Goal: Task Accomplishment & Management: Manage account settings

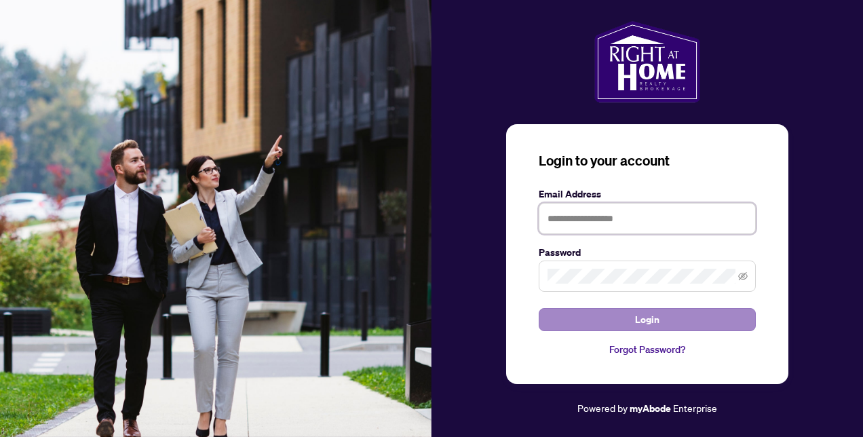
type input "**********"
click at [657, 318] on span "Login" at bounding box center [647, 320] width 24 height 22
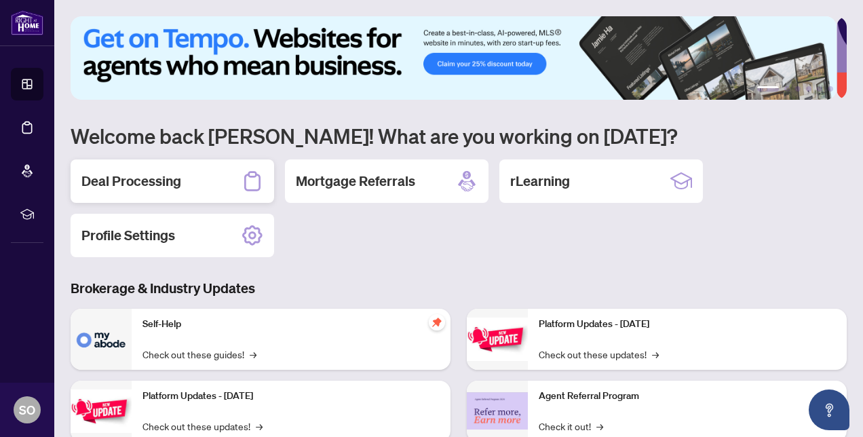
click at [123, 179] on h2 "Deal Processing" at bounding box center [131, 181] width 100 height 19
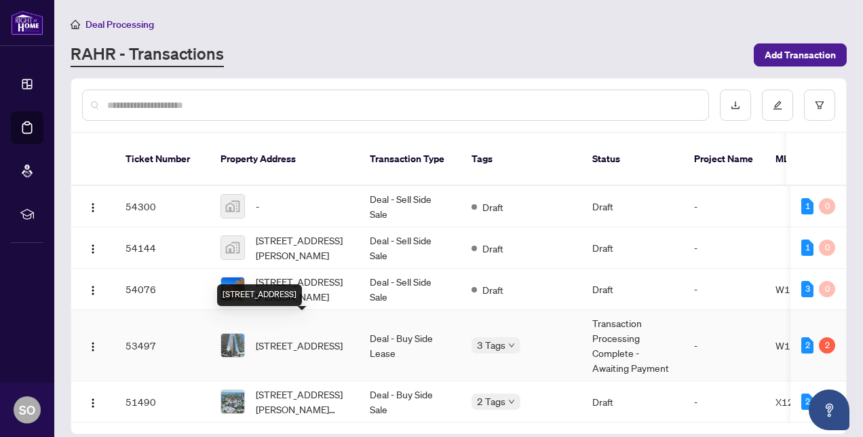
click at [297, 338] on span "[STREET_ADDRESS]" at bounding box center [299, 345] width 87 height 15
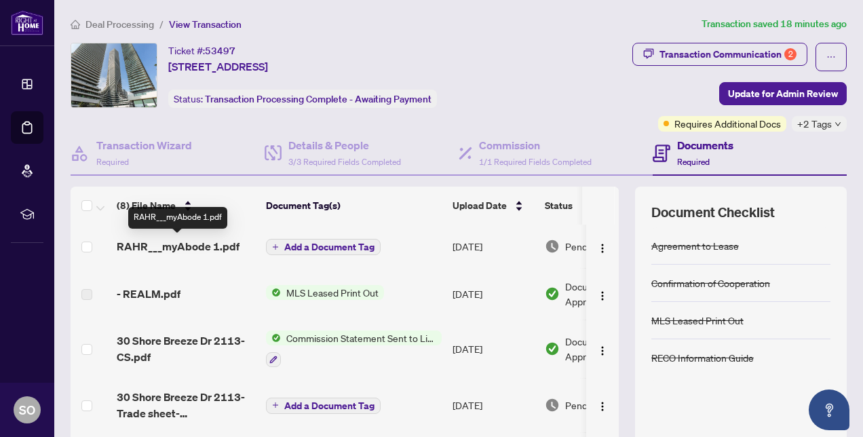
click at [213, 248] on span "RAHR___myAbode 1.pdf" at bounding box center [178, 246] width 123 height 16
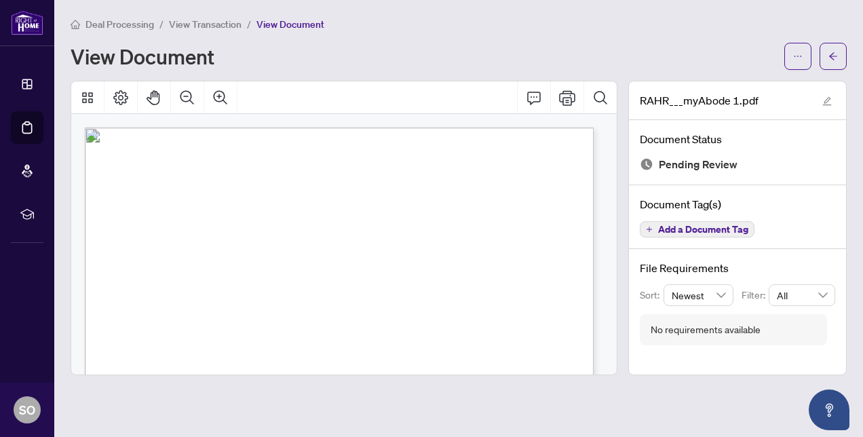
click at [212, 27] on span "View Transaction" at bounding box center [205, 24] width 73 height 12
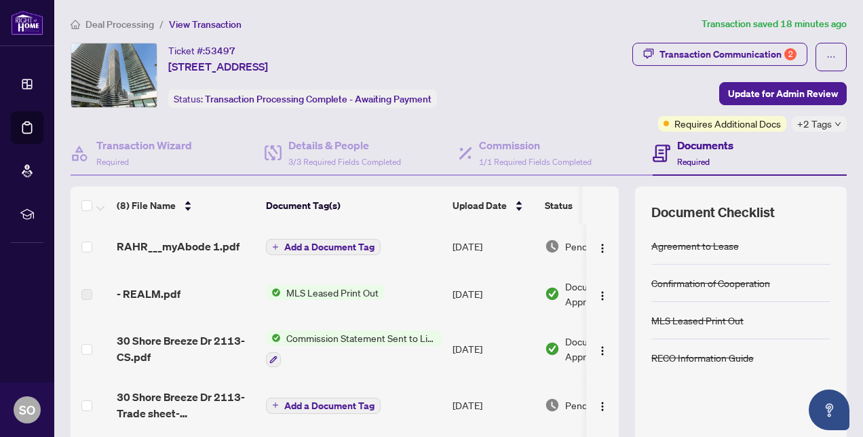
click at [508, 80] on div "Ticket #: 53497 [STREET_ADDRESS] Status: Transaction Processing Complete - Awai…" at bounding box center [301, 75] width 461 height 65
click at [741, 90] on span "Update for Admin Review" at bounding box center [783, 94] width 110 height 22
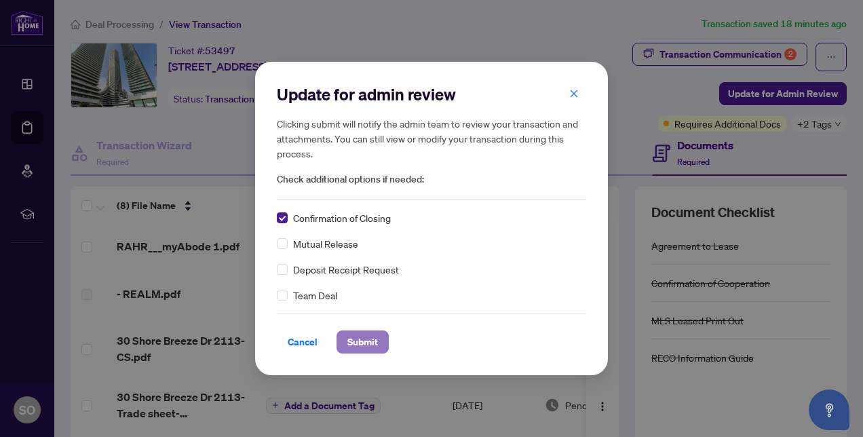
click at [368, 345] on span "Submit" at bounding box center [362, 342] width 31 height 22
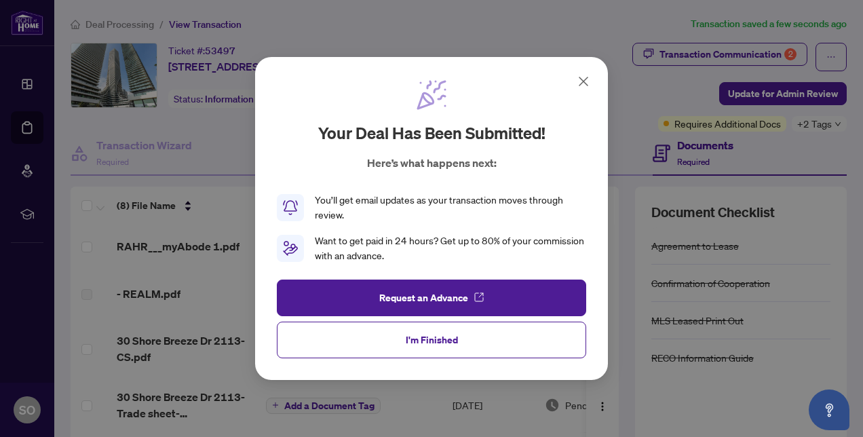
click at [581, 87] on icon at bounding box center [583, 81] width 16 height 16
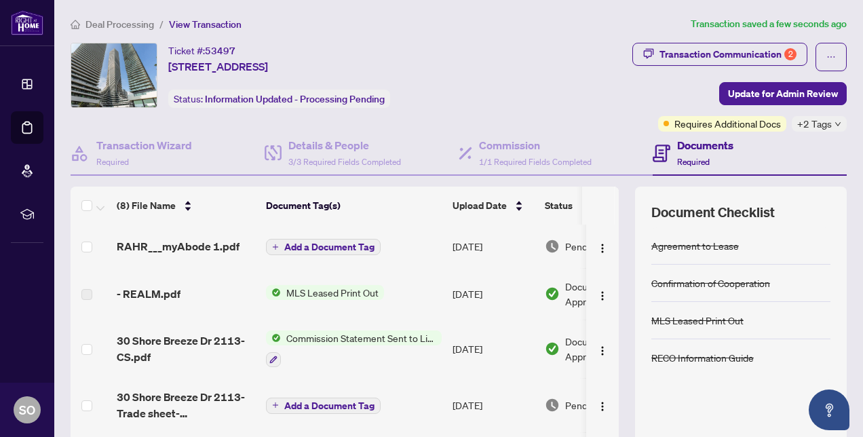
click at [100, 23] on span "Deal Processing" at bounding box center [119, 24] width 69 height 12
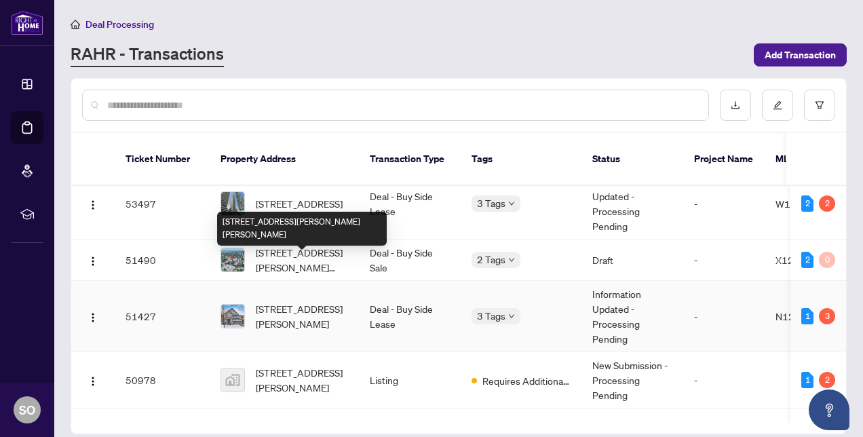
scroll to position [142, 0]
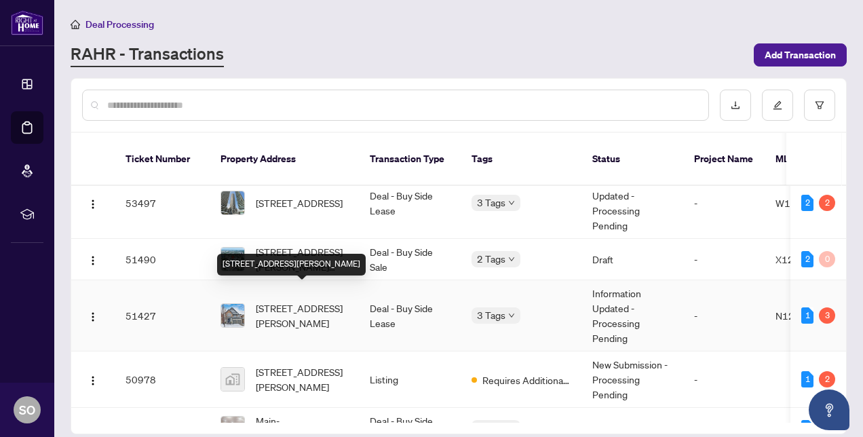
click at [299, 303] on span "[STREET_ADDRESS][PERSON_NAME]" at bounding box center [302, 316] width 92 height 30
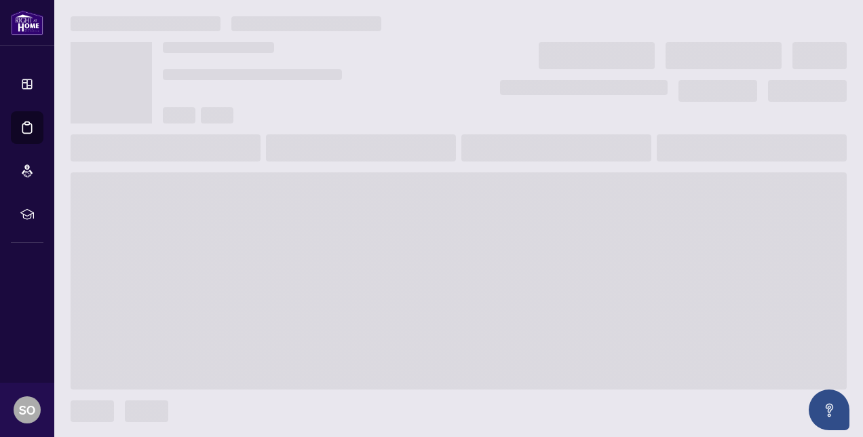
scroll to position [1, 0]
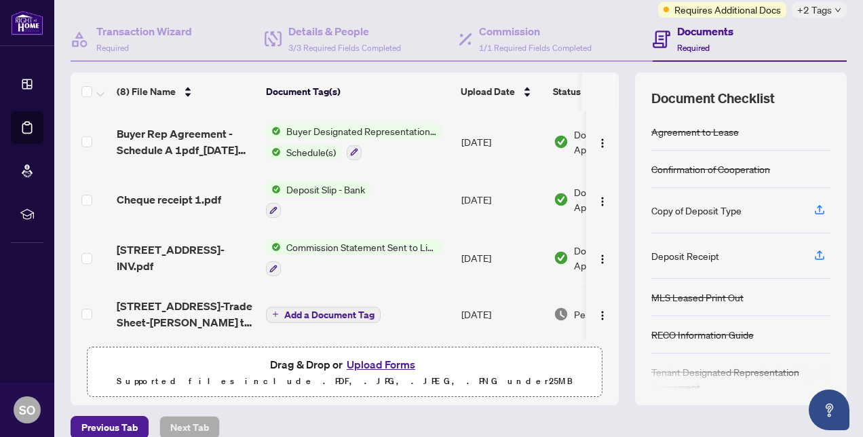
scroll to position [56, 0]
click at [350, 240] on span "Commission Statement Sent to Listing Brokerage" at bounding box center [361, 247] width 161 height 15
click at [187, 250] on span "[STREET_ADDRESS]-INV.pdf" at bounding box center [186, 258] width 138 height 33
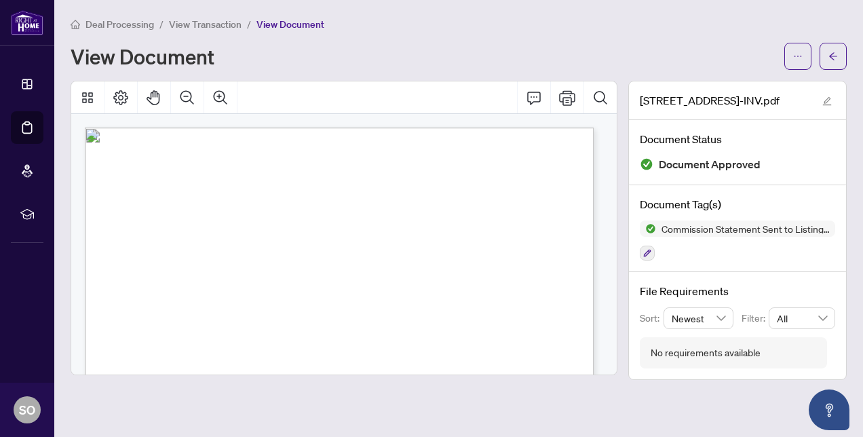
click at [199, 23] on span "View Transaction" at bounding box center [205, 24] width 73 height 12
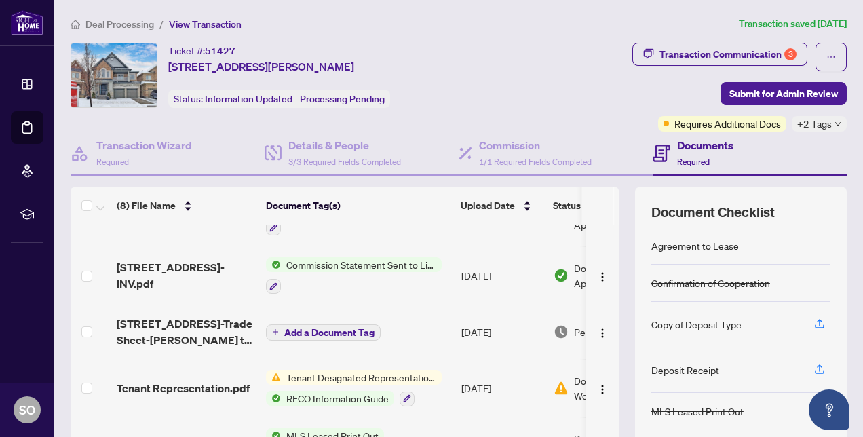
scroll to position [163, 0]
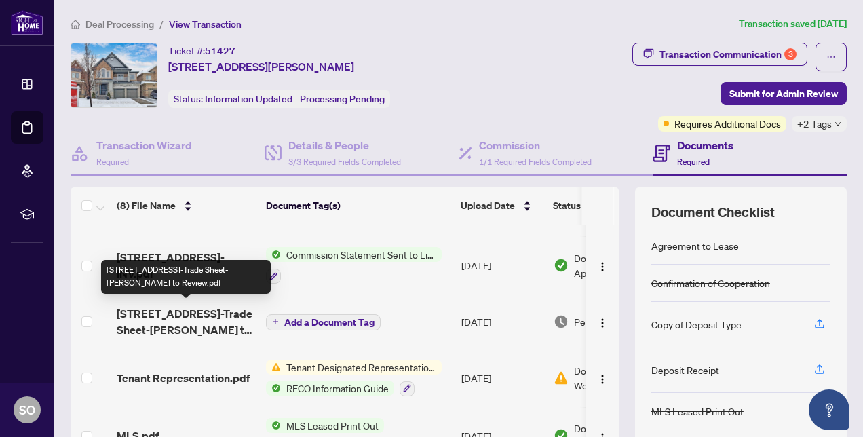
click at [194, 305] on span "[STREET_ADDRESS]-Trade Sheet-[PERSON_NAME] to Review.pdf" at bounding box center [186, 321] width 138 height 33
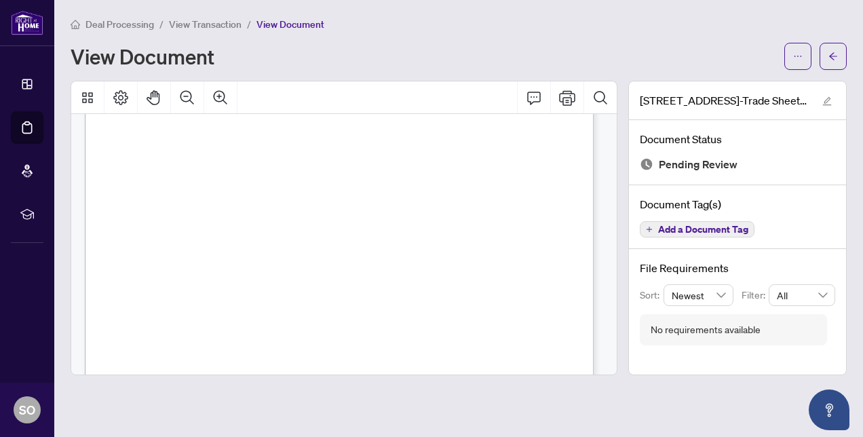
scroll to position [366, 0]
click at [569, 99] on icon "Print" at bounding box center [567, 97] width 16 height 15
click at [224, 21] on span "View Transaction" at bounding box center [205, 24] width 73 height 12
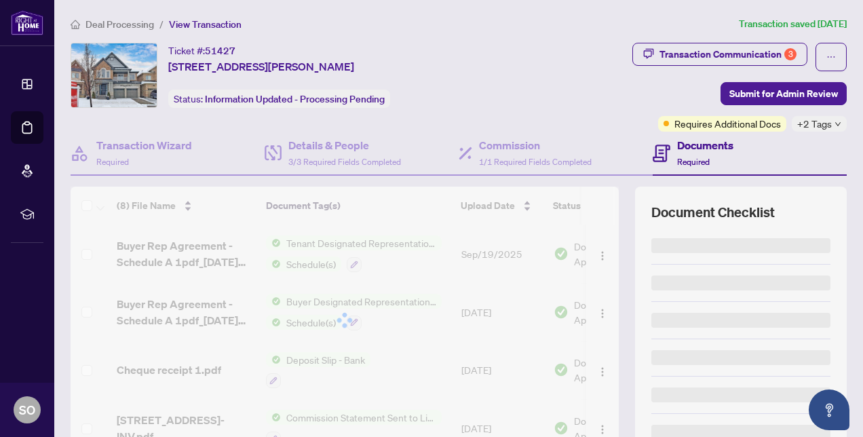
scroll to position [130, 0]
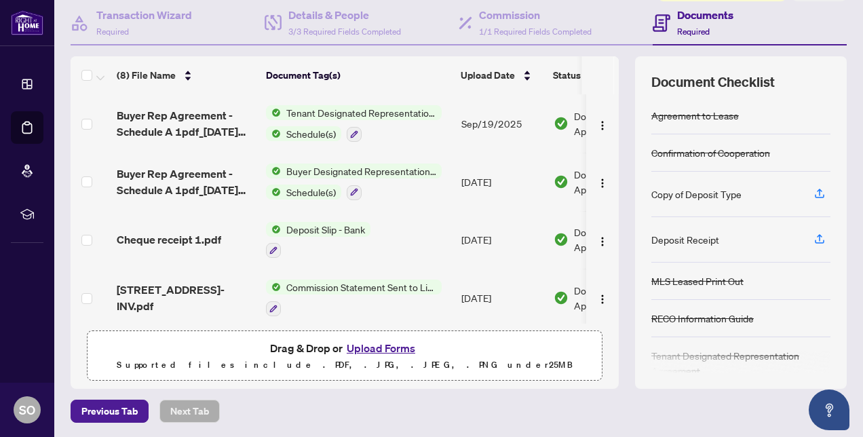
click at [369, 341] on button "Upload Forms" at bounding box center [381, 348] width 77 height 18
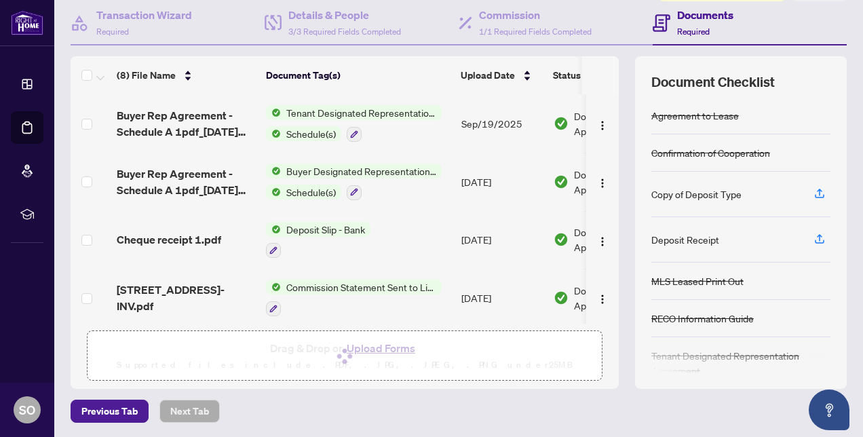
scroll to position [0, 0]
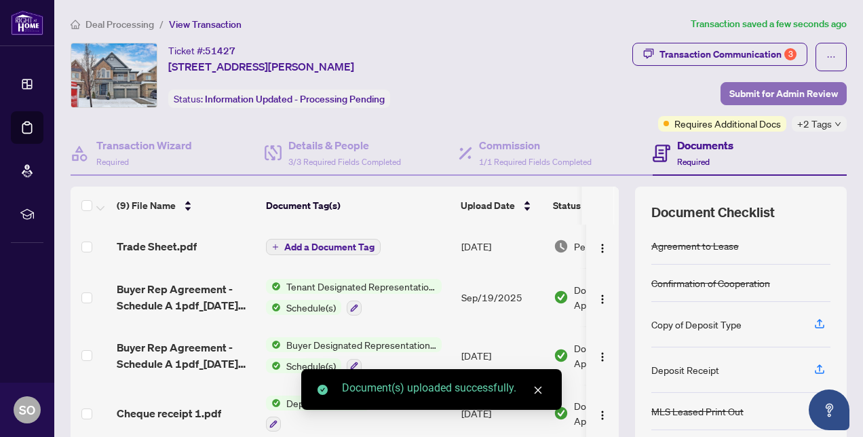
click at [749, 93] on span "Submit for Admin Review" at bounding box center [783, 94] width 109 height 22
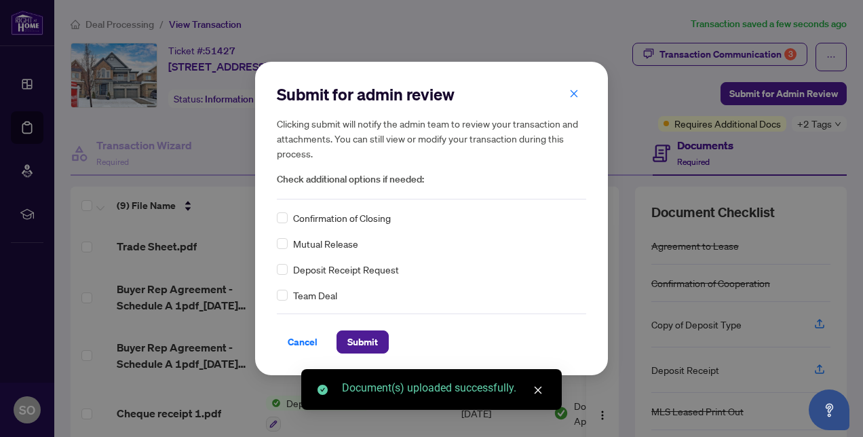
click at [292, 224] on div "Confirmation of Closing" at bounding box center [431, 217] width 309 height 15
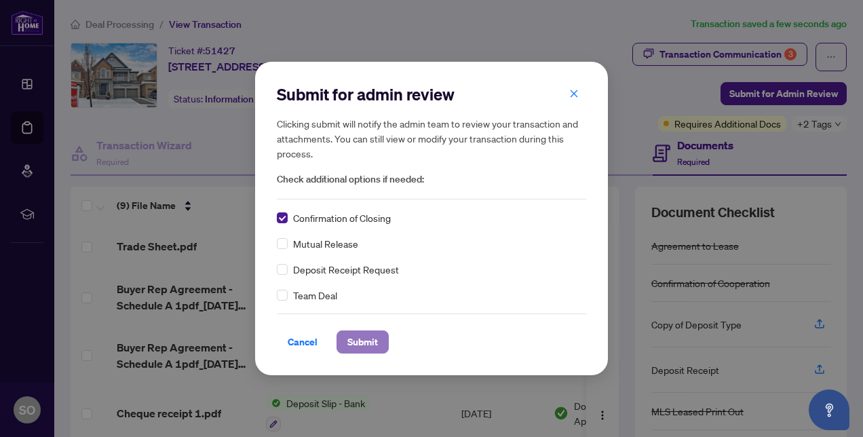
click at [369, 351] on span "Submit" at bounding box center [362, 342] width 31 height 22
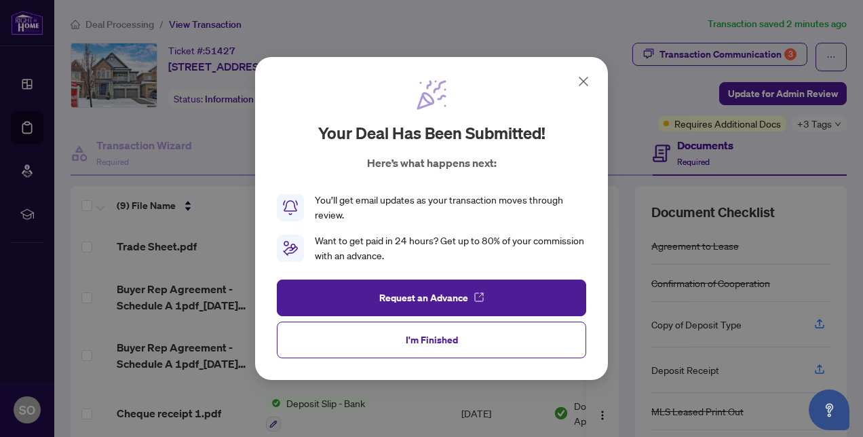
click at [582, 81] on icon at bounding box center [583, 81] width 8 height 8
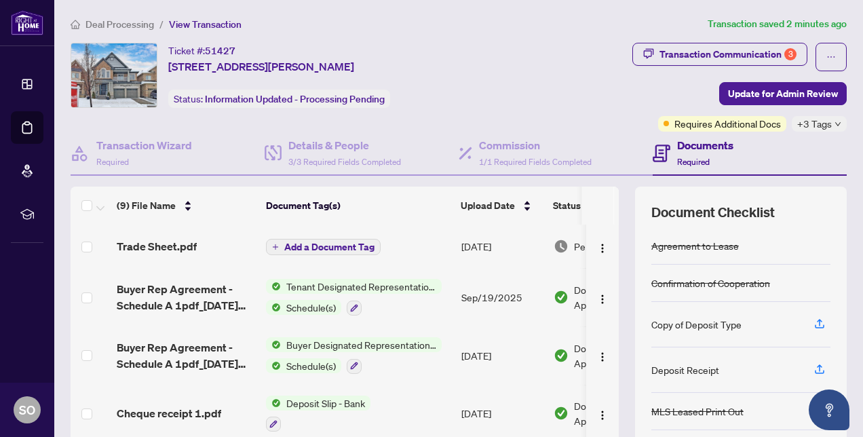
click at [94, 22] on span "Deal Processing" at bounding box center [119, 24] width 69 height 12
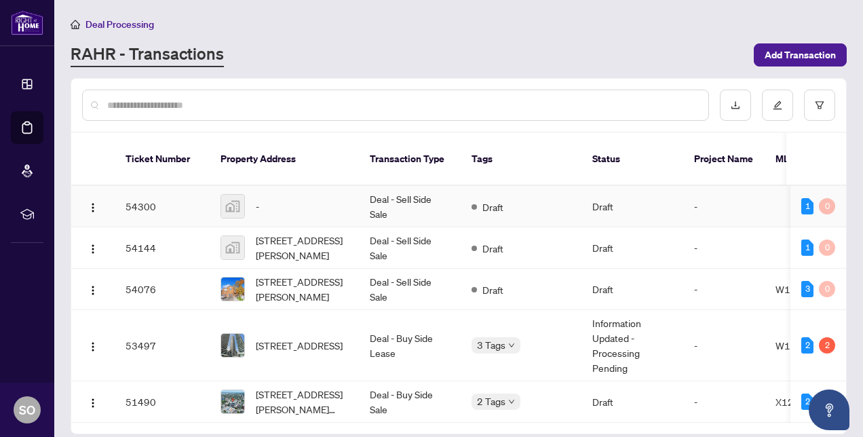
click at [270, 198] on div "-" at bounding box center [285, 206] width 128 height 24
